Goal: Information Seeking & Learning: Learn about a topic

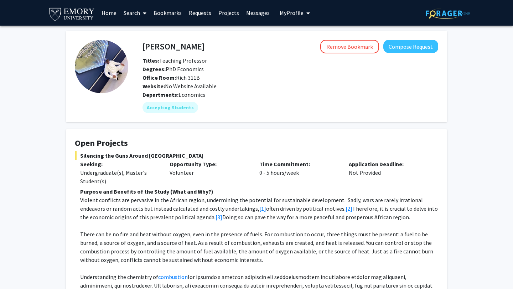
scroll to position [134, 0]
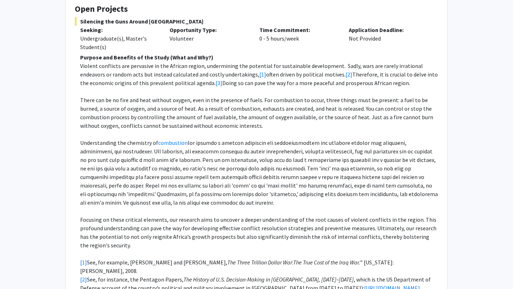
click at [417, 60] on p "Purpose and Benefits of the Study (What and Why?)" at bounding box center [259, 57] width 358 height 9
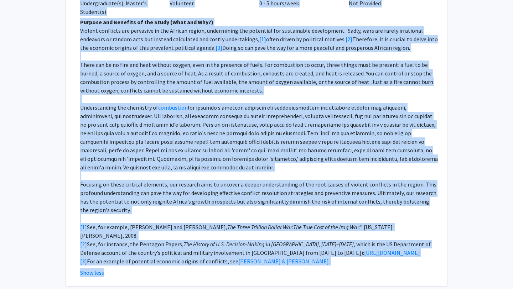
scroll to position [199, 0]
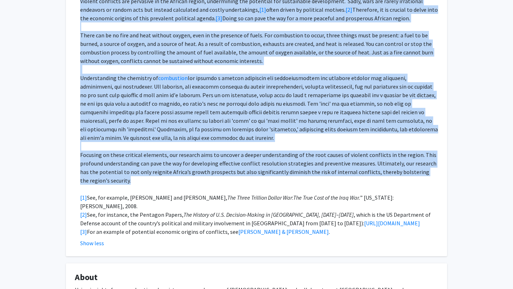
drag, startPoint x: 67, startPoint y: 20, endPoint x: 286, endPoint y: 182, distance: 272.8
click at [286, 182] on fg-card "Open Projects Silencing the Guns Around [GEOGRAPHIC_DATA] Seeking: Undergraduat…" at bounding box center [256, 93] width 381 height 326
copy fg-card "Lore Ipsumdol Sitametco adi Elit Seddoe Tempor Incidid: Utlaboreetdol(m), Aliqu…"
